Goal: Navigation & Orientation: Understand site structure

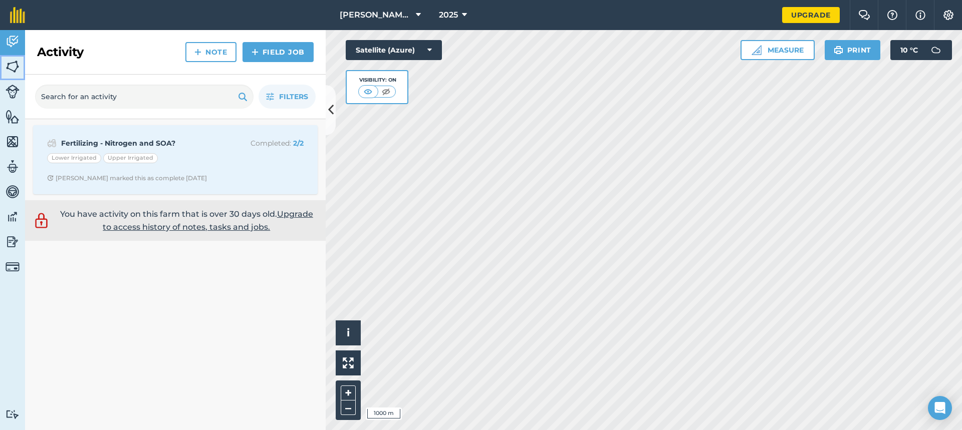
click at [13, 66] on img at bounding box center [13, 66] width 14 height 15
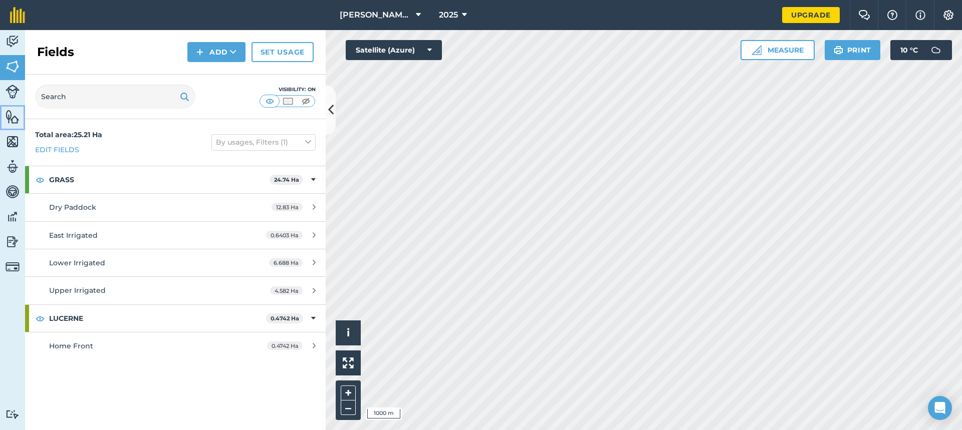
click at [12, 113] on img at bounding box center [13, 116] width 14 height 15
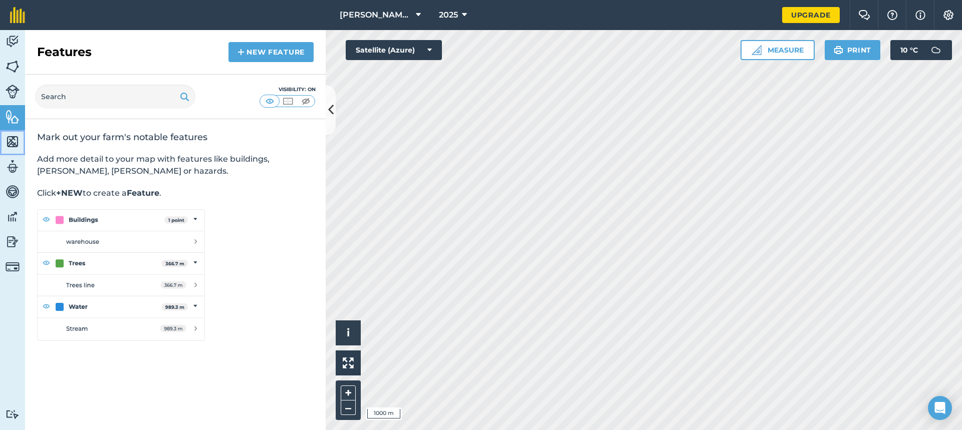
click at [14, 144] on img at bounding box center [13, 141] width 14 height 15
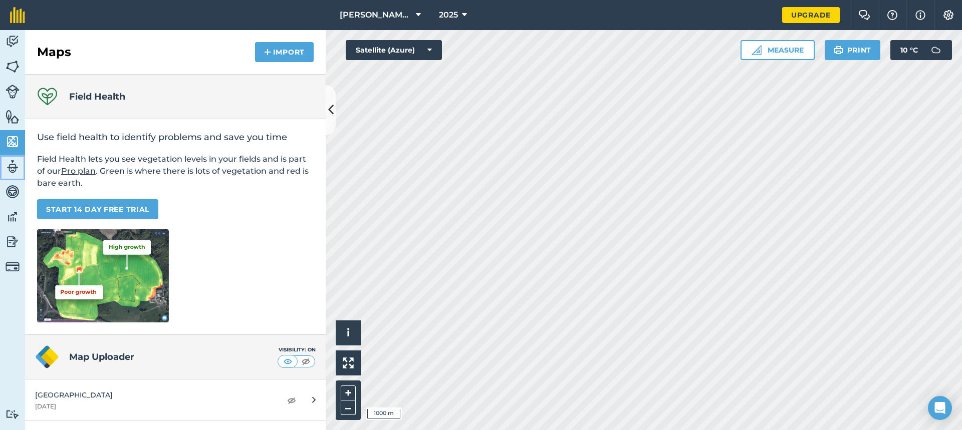
click at [13, 165] on img at bounding box center [13, 166] width 14 height 15
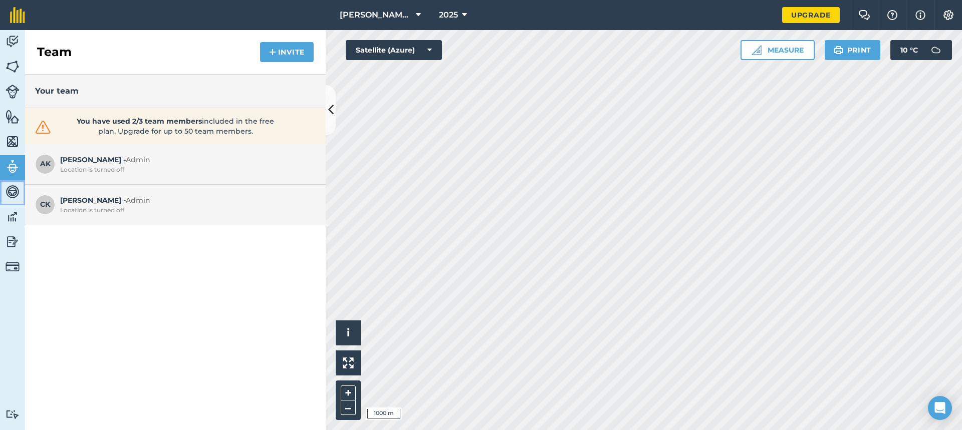
click at [16, 196] on img at bounding box center [13, 191] width 14 height 15
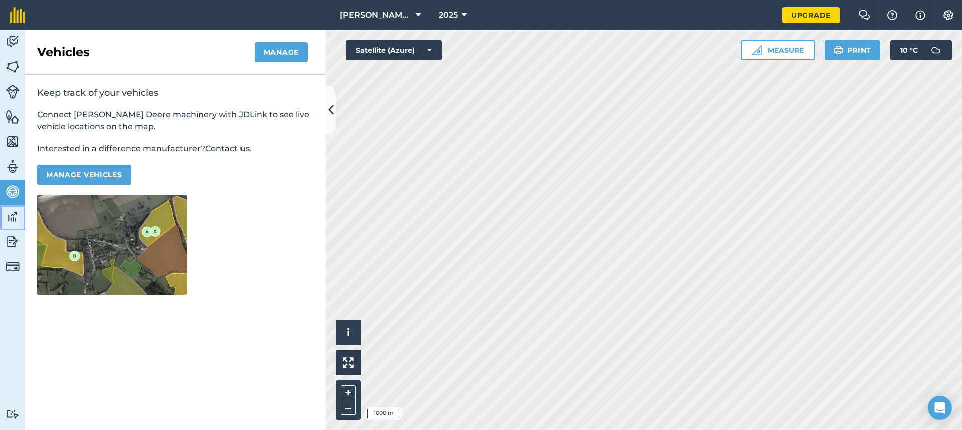
click at [12, 214] on img at bounding box center [13, 216] width 14 height 15
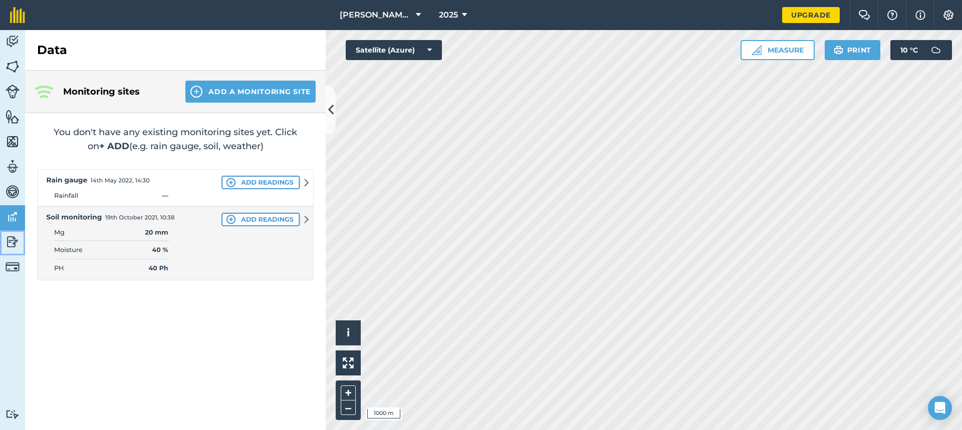
click at [13, 231] on link "Reporting" at bounding box center [12, 242] width 25 height 25
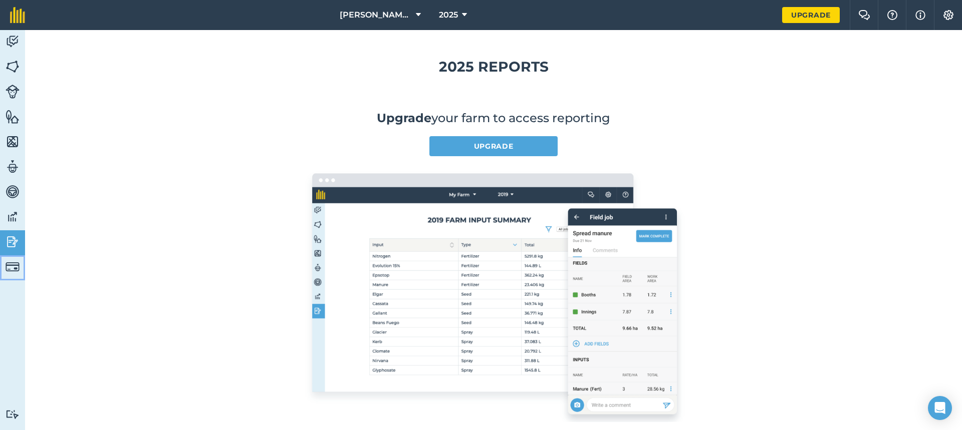
click at [9, 260] on img at bounding box center [13, 267] width 14 height 14
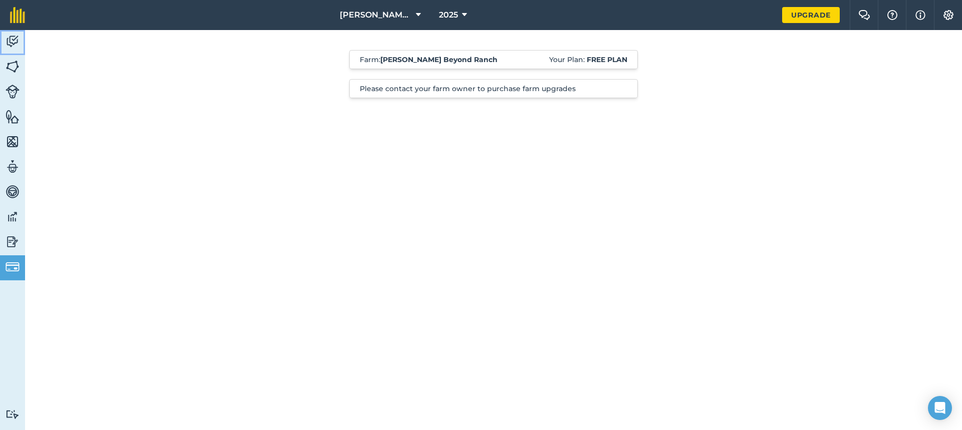
click at [13, 41] on img at bounding box center [13, 41] width 14 height 15
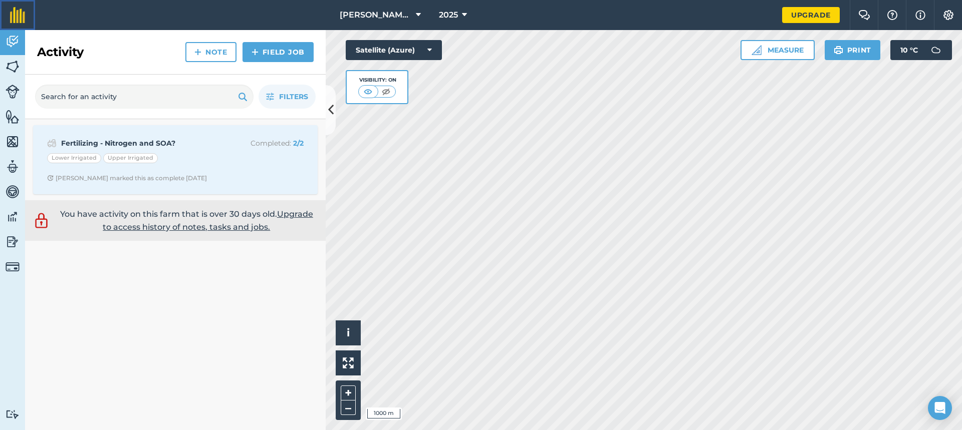
click at [19, 18] on img at bounding box center [17, 15] width 15 height 16
click at [6, 71] on img at bounding box center [13, 66] width 14 height 15
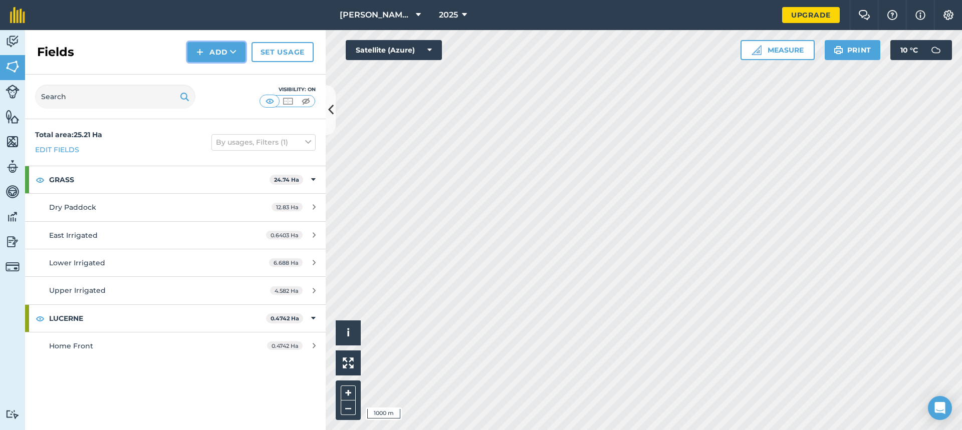
click at [230, 50] on icon at bounding box center [233, 52] width 7 height 10
click at [91, 100] on input "text" at bounding box center [115, 97] width 160 height 24
click at [15, 93] on img at bounding box center [13, 92] width 14 height 14
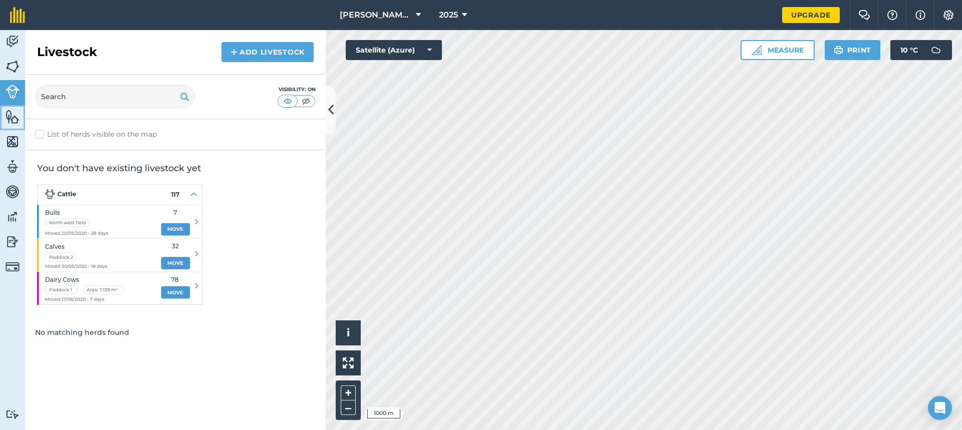
click at [15, 123] on img at bounding box center [13, 116] width 14 height 15
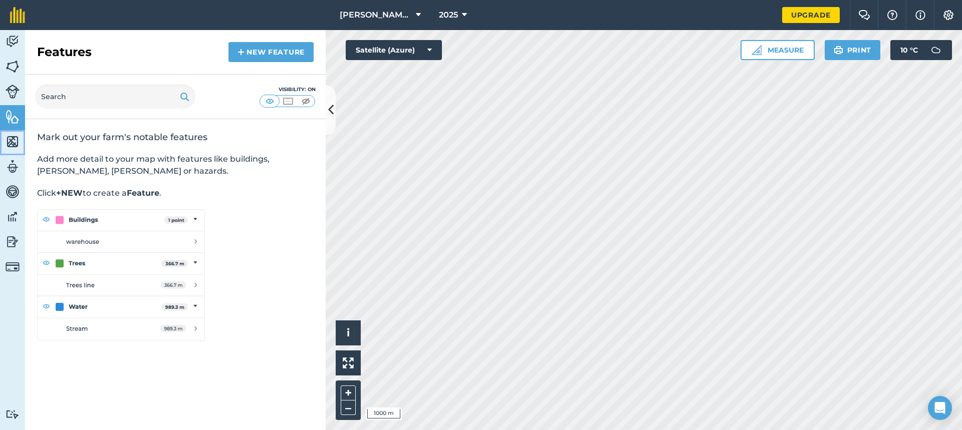
click at [13, 136] on img at bounding box center [13, 141] width 14 height 15
